Goal: Information Seeking & Learning: Learn about a topic

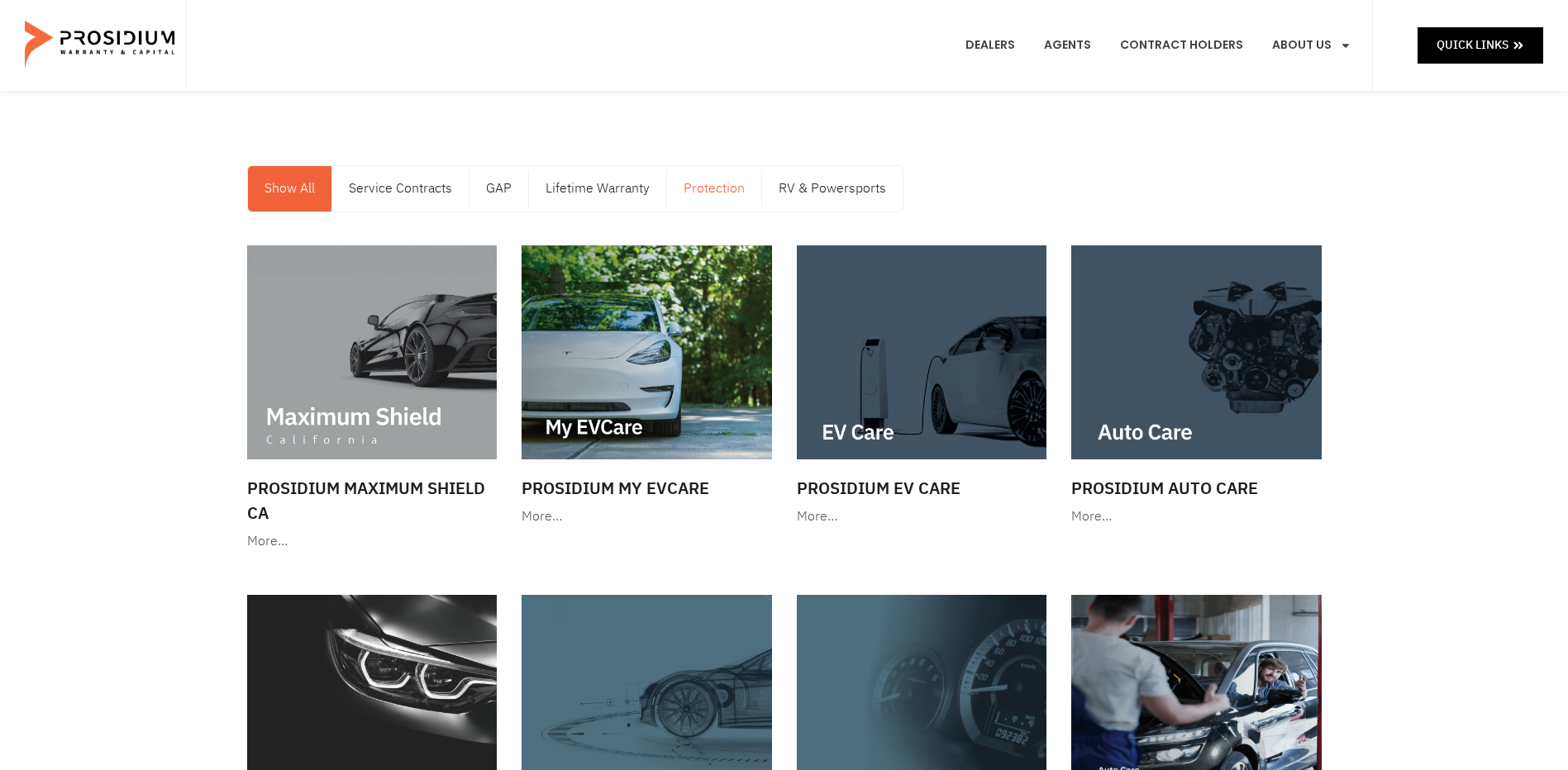
click at [679, 189] on link "Protection" at bounding box center [715, 189] width 95 height 46
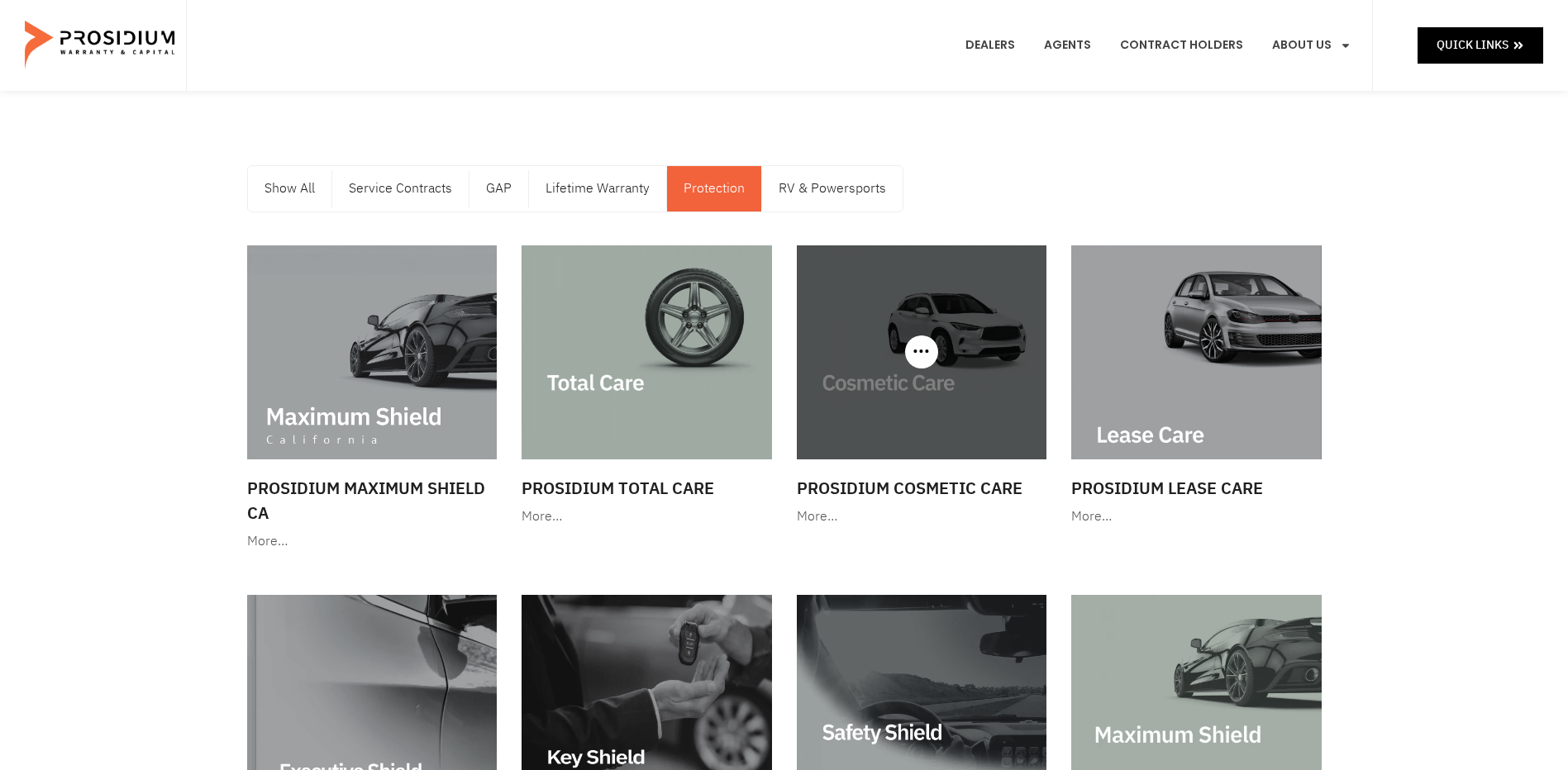
click at [986, 388] on img at bounding box center [922, 353] width 251 height 214
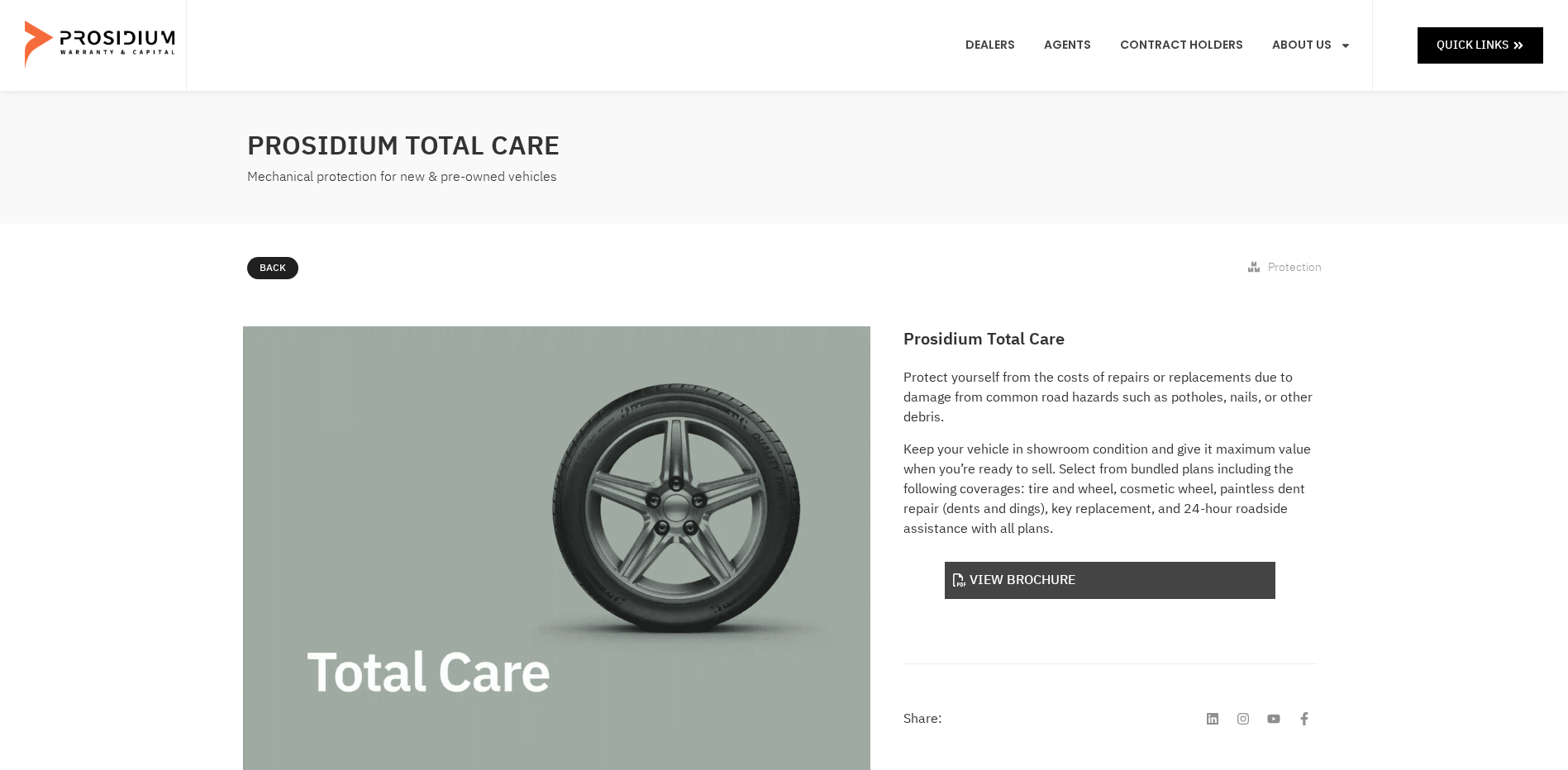
click at [1101, 579] on link "View Brochure" at bounding box center [1111, 580] width 331 height 37
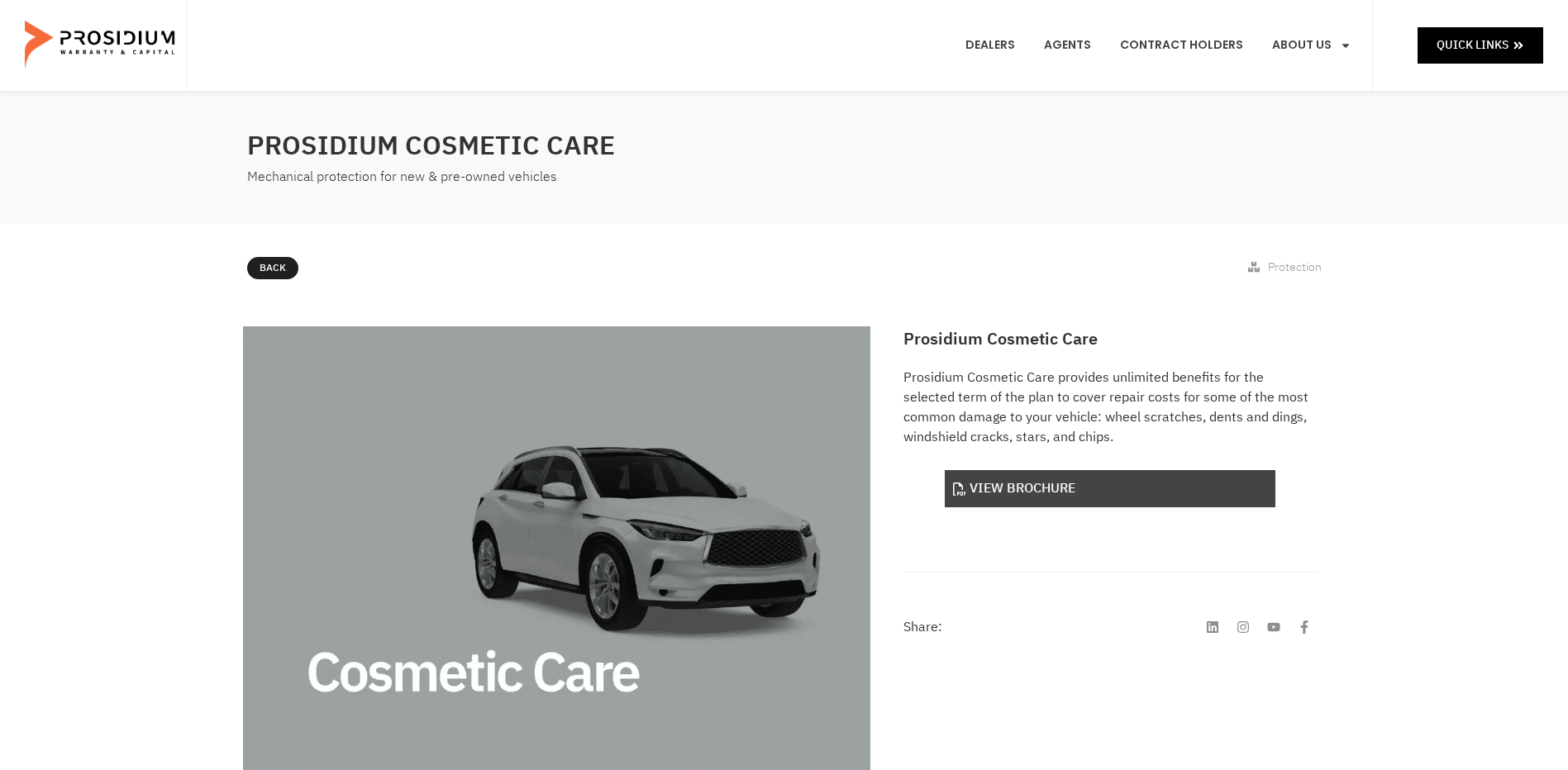
click at [1059, 495] on link "View Brochure" at bounding box center [1111, 488] width 331 height 37
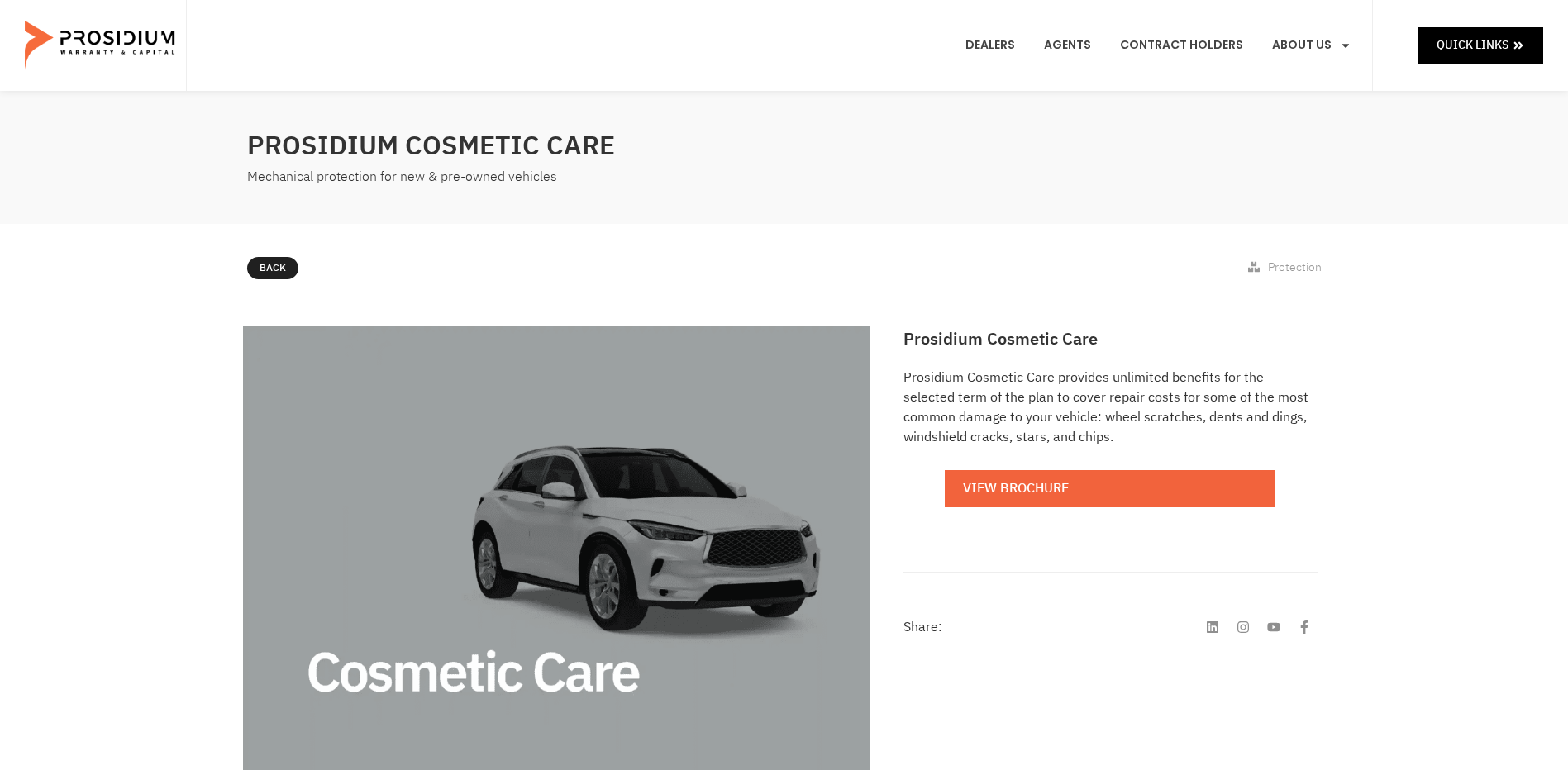
click at [279, 263] on span "Back" at bounding box center [273, 269] width 26 height 19
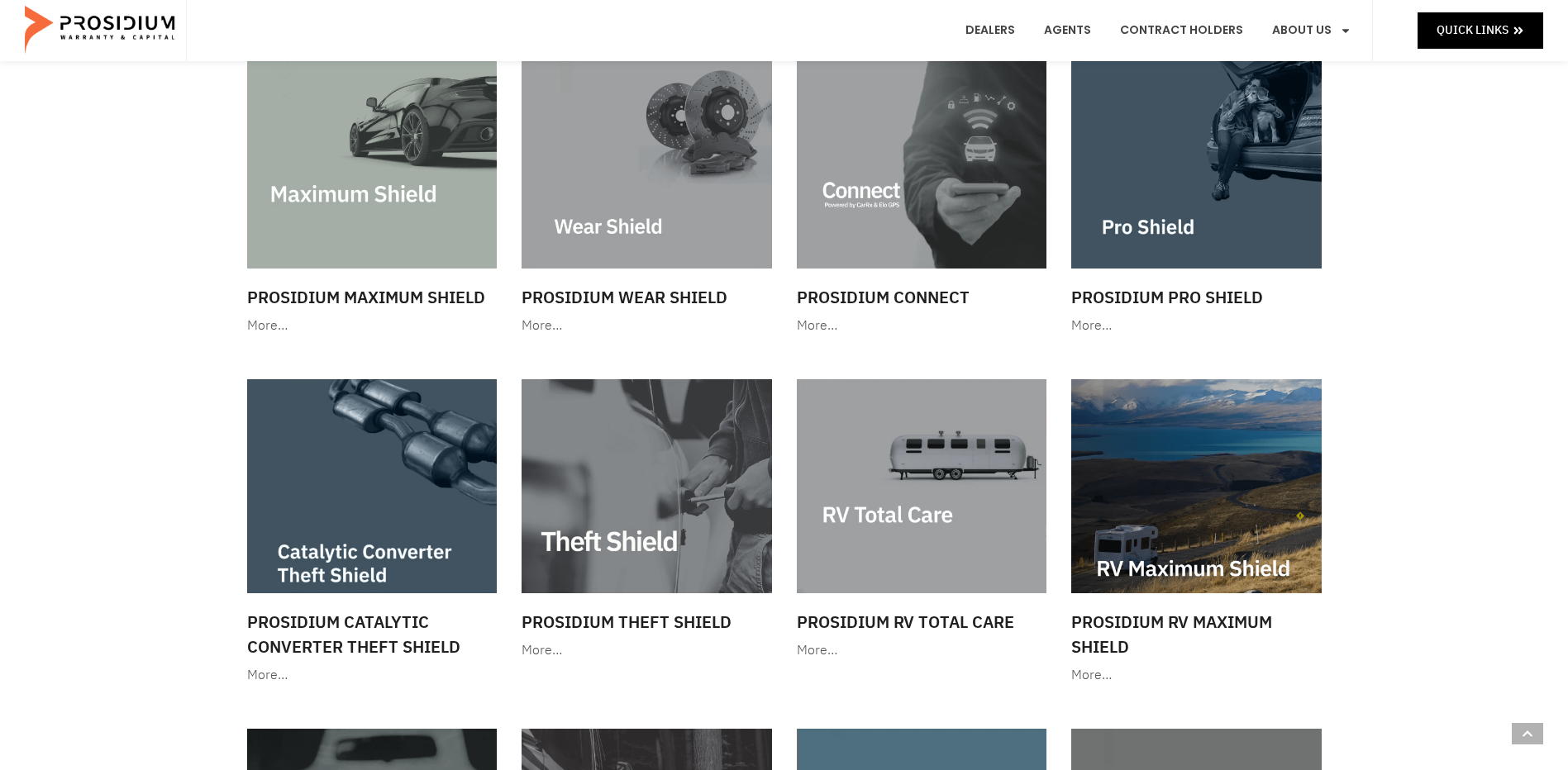
scroll to position [1404, 0]
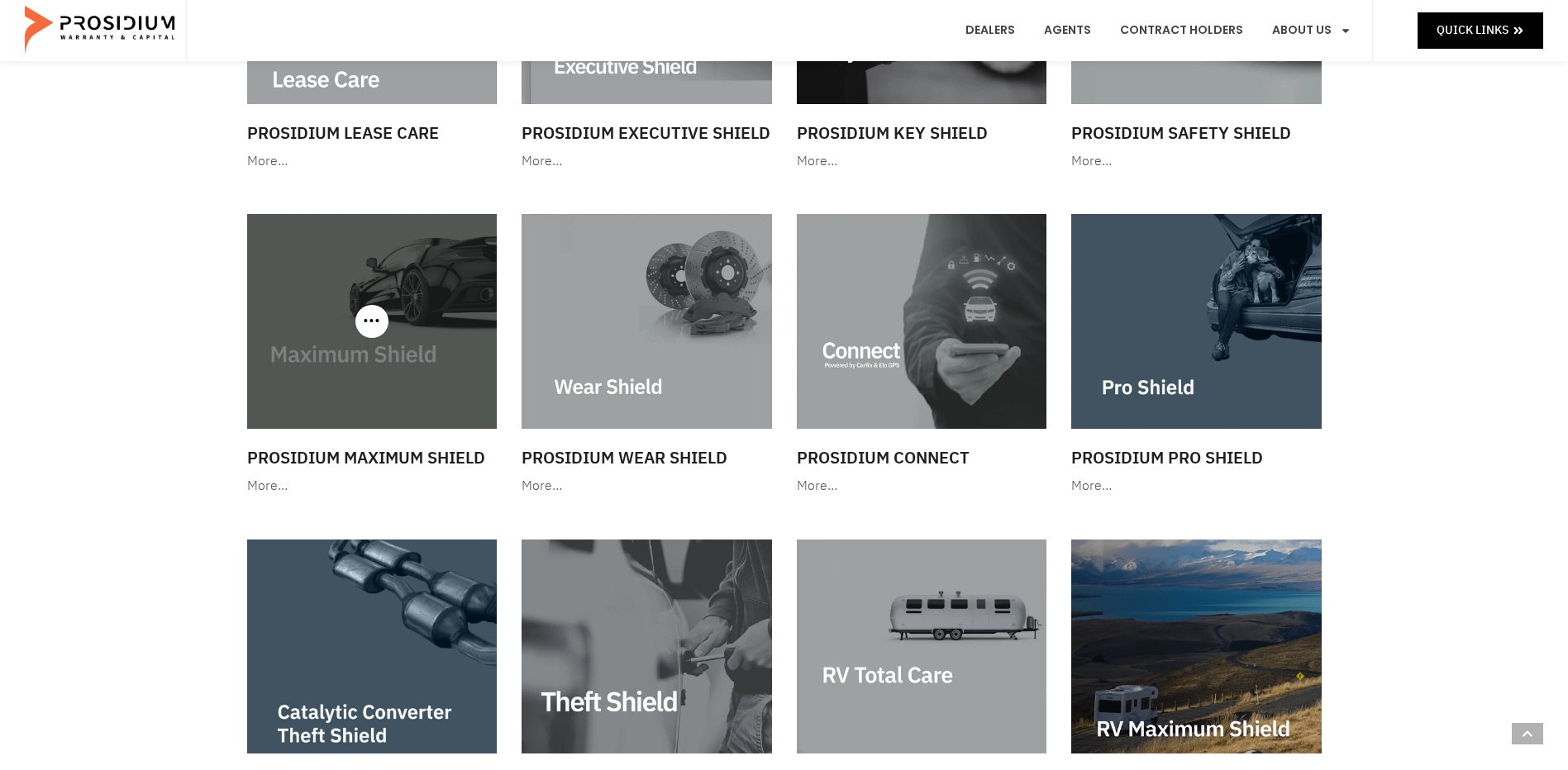
click at [458, 361] on img at bounding box center [372, 321] width 251 height 214
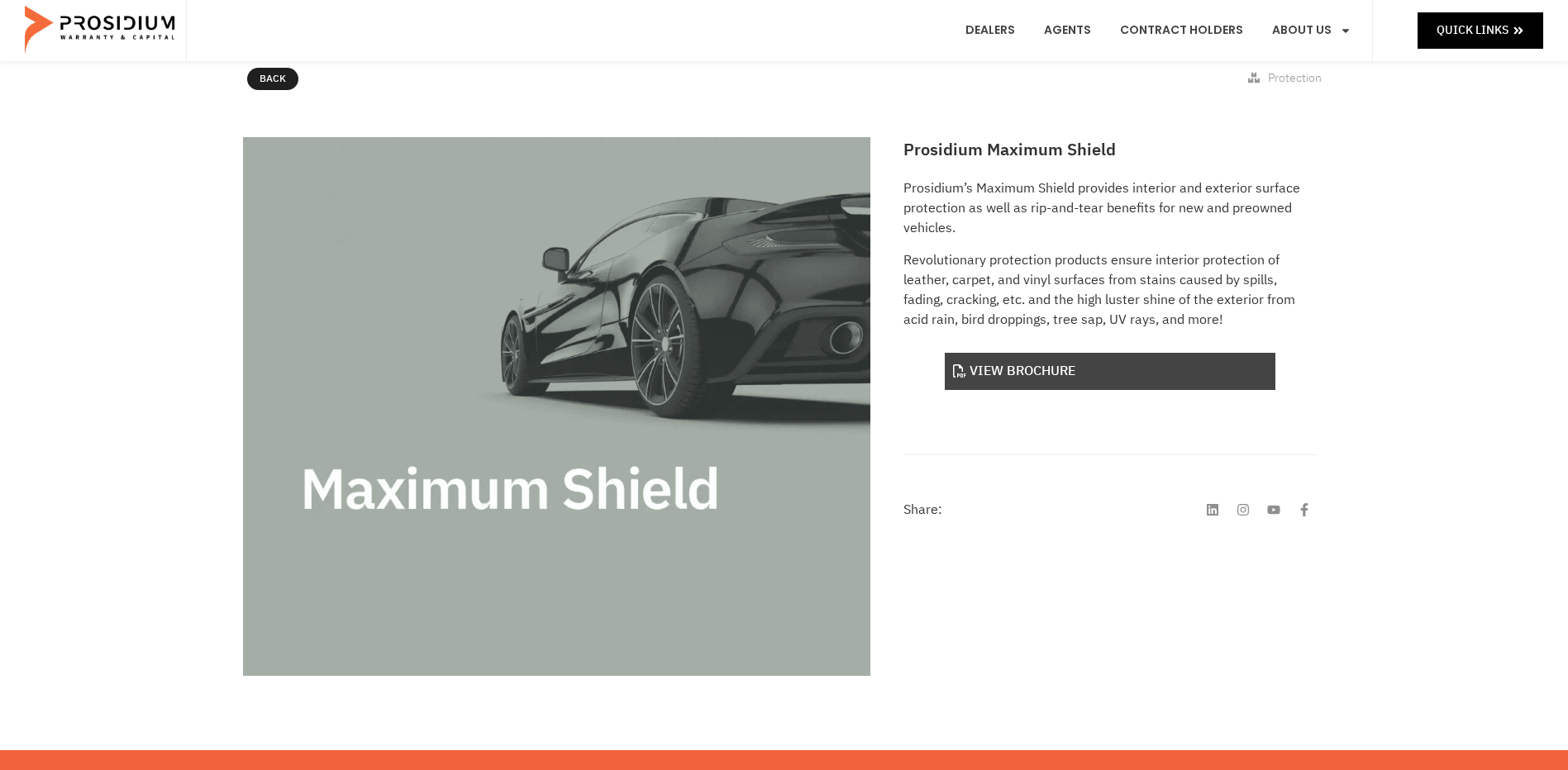
scroll to position [83, 0]
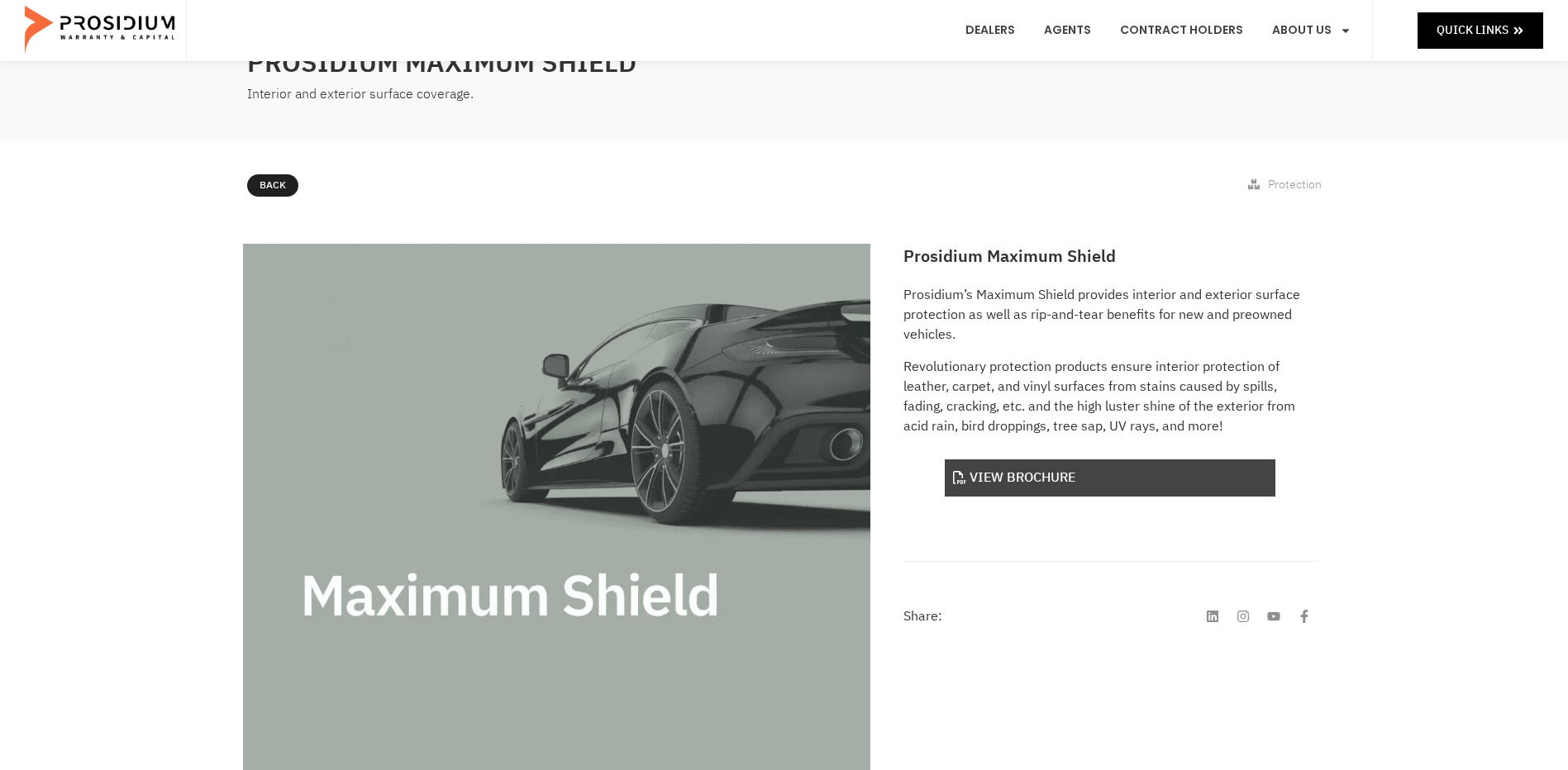
click at [1051, 482] on link "View Brochure" at bounding box center [1111, 478] width 331 height 37
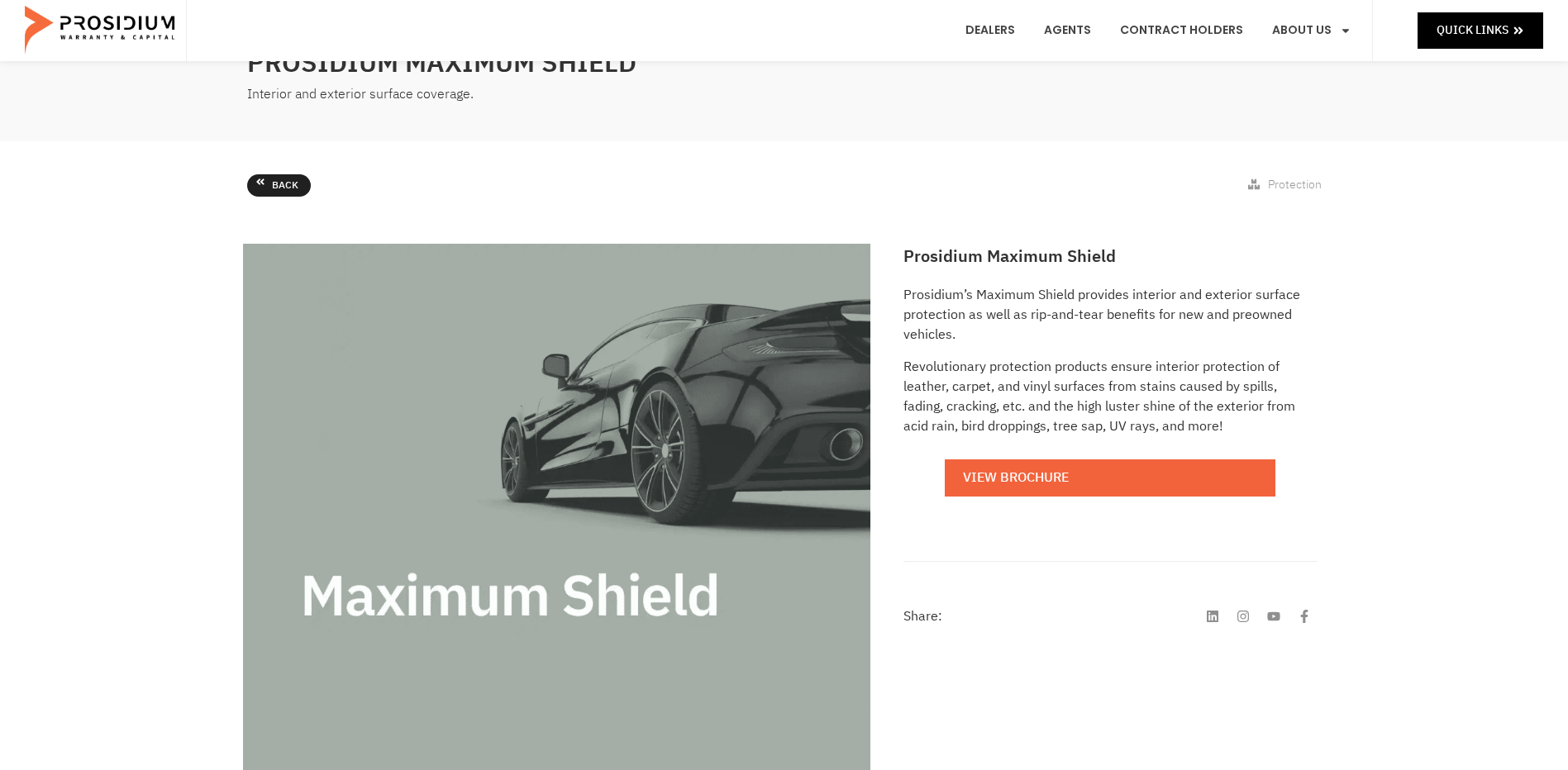
click at [266, 180] on link "Back" at bounding box center [278, 186] width 63 height 23
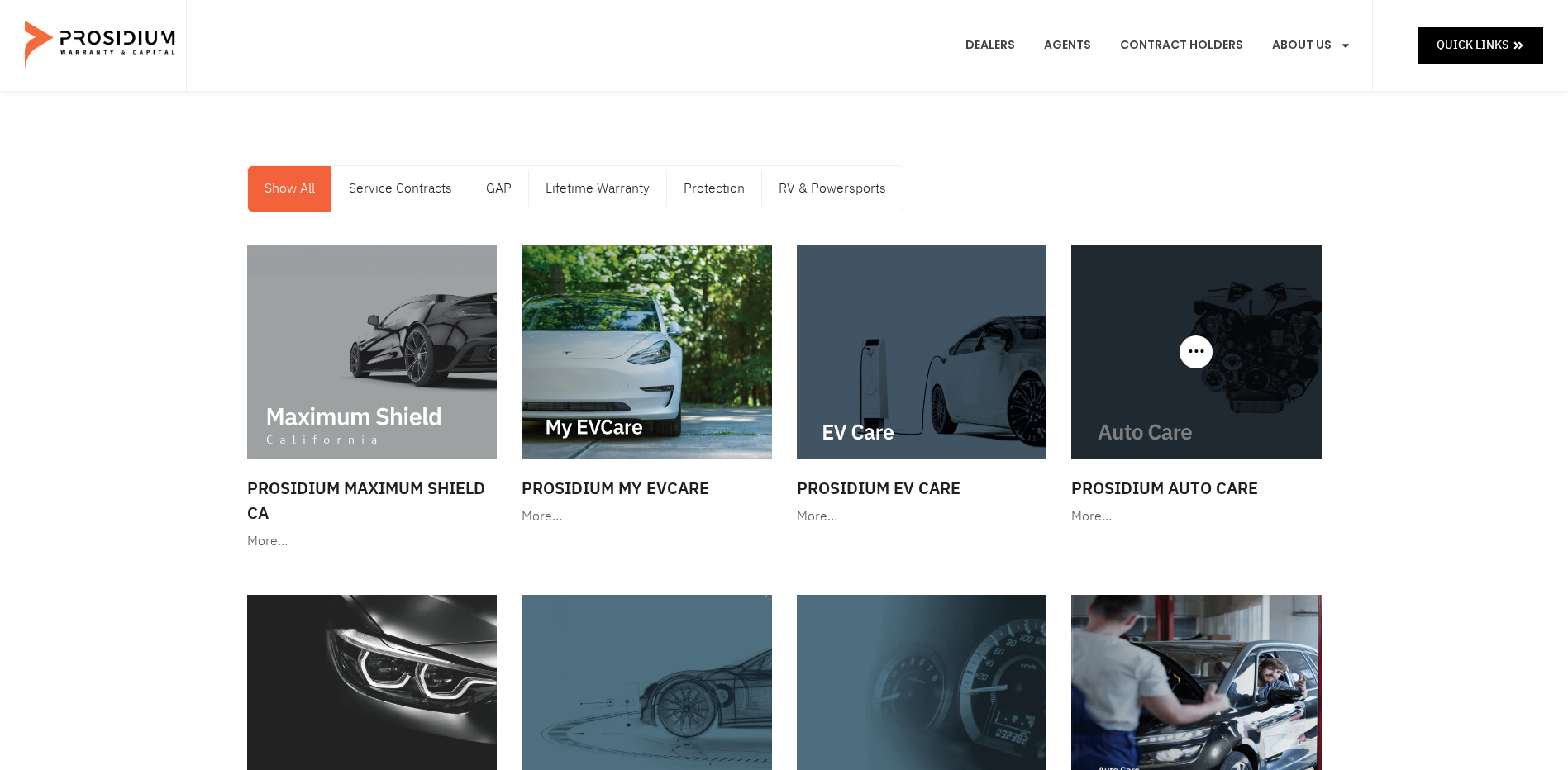
click at [1250, 374] on img at bounding box center [1197, 353] width 251 height 214
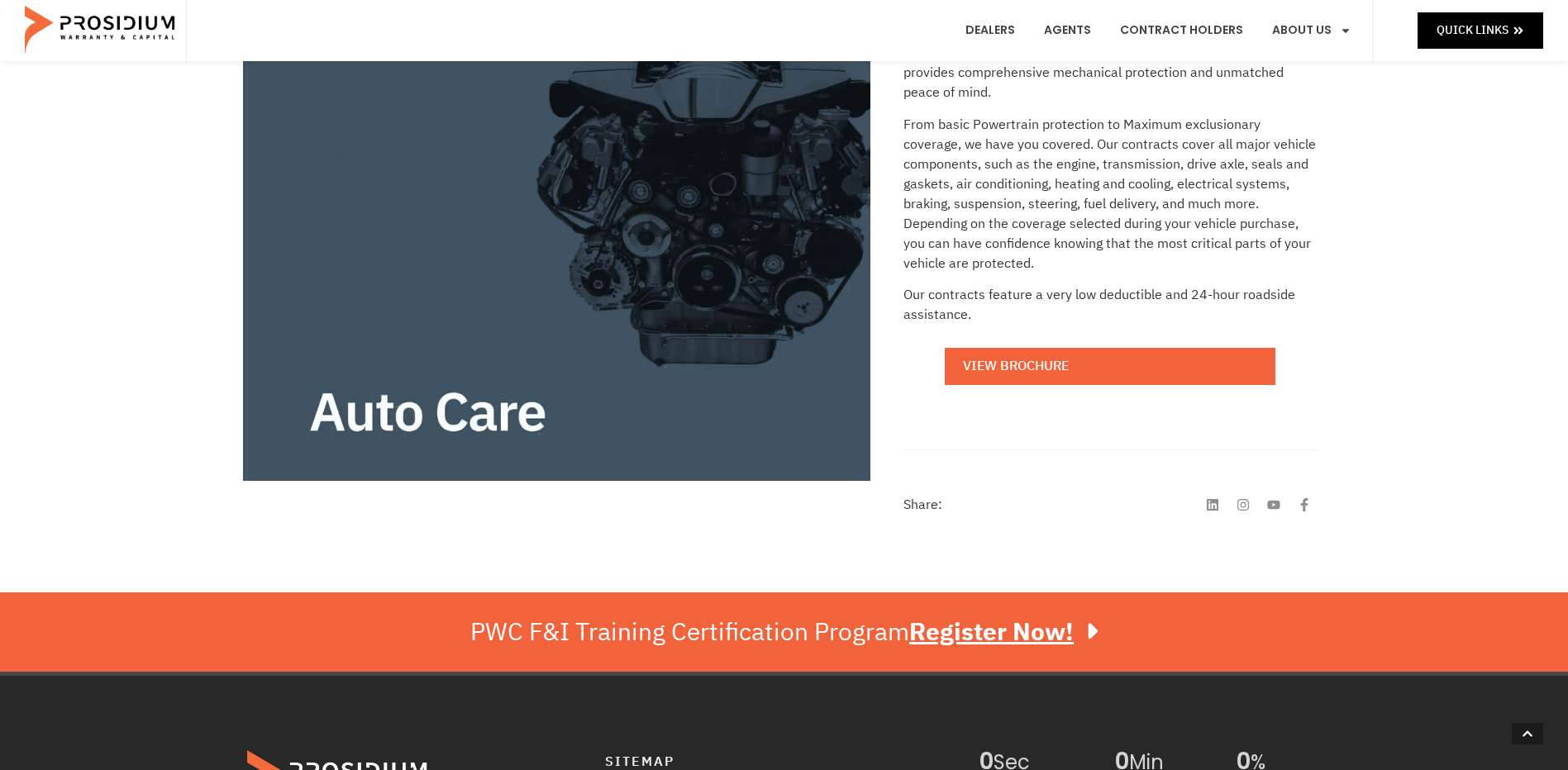
scroll to position [413, 0]
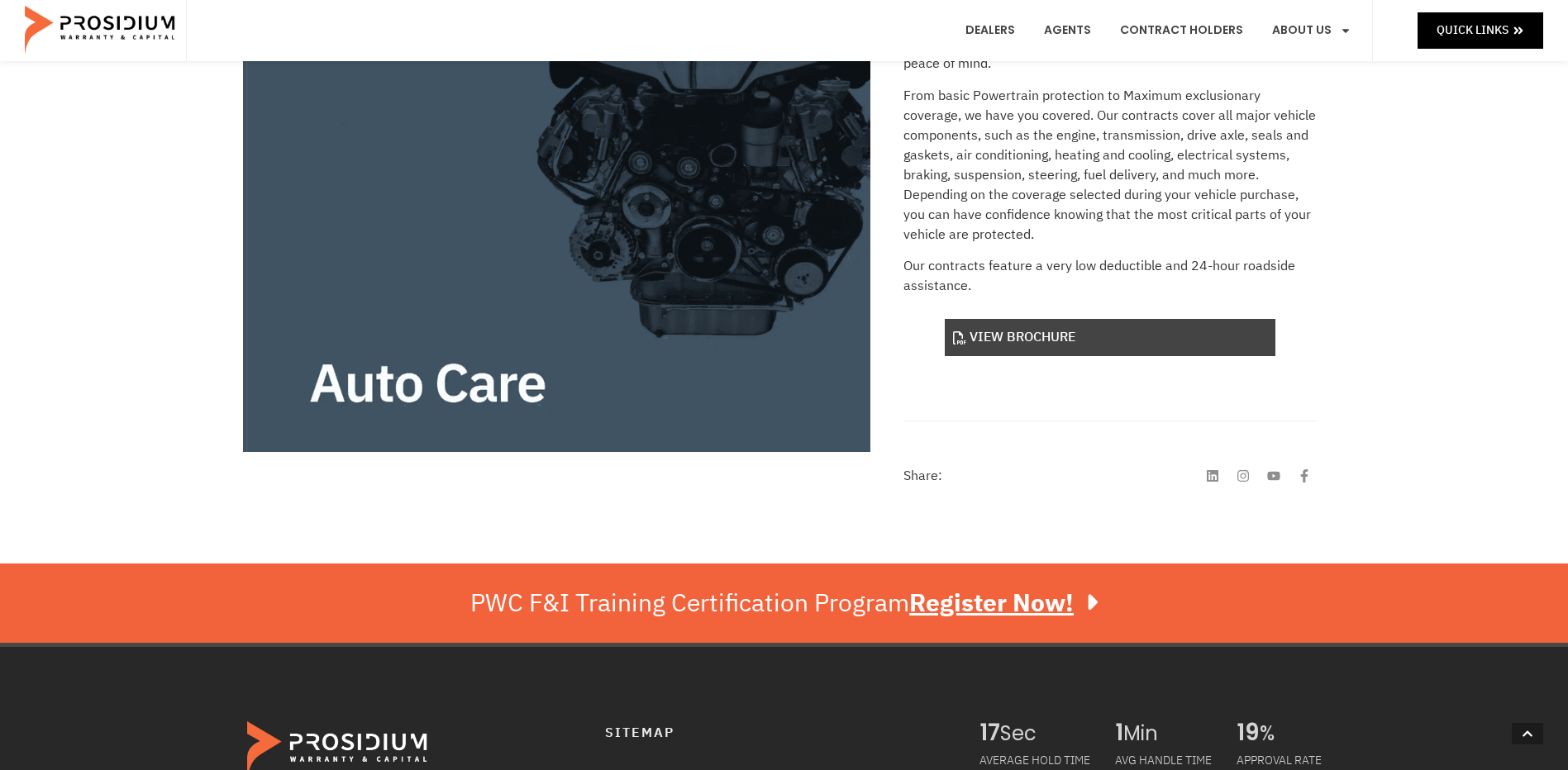
click at [995, 346] on link "View Brochure" at bounding box center [1111, 337] width 331 height 37
